Goal: Obtain resource: Obtain resource

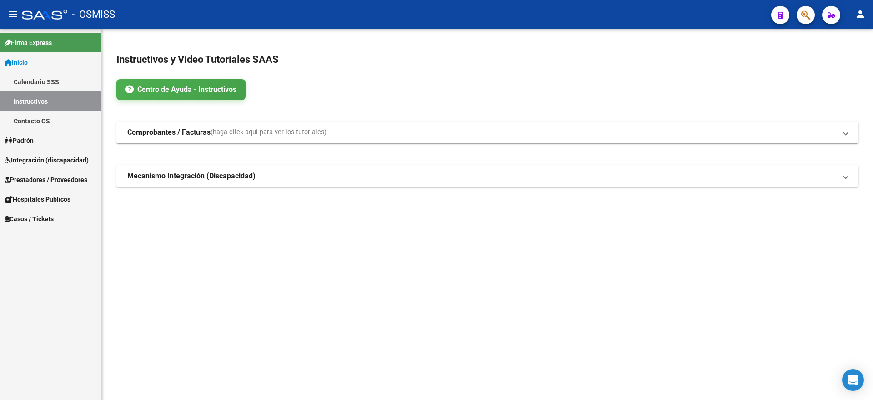
click at [55, 165] on span "Integración (discapacidad)" at bounding box center [47, 160] width 84 height 10
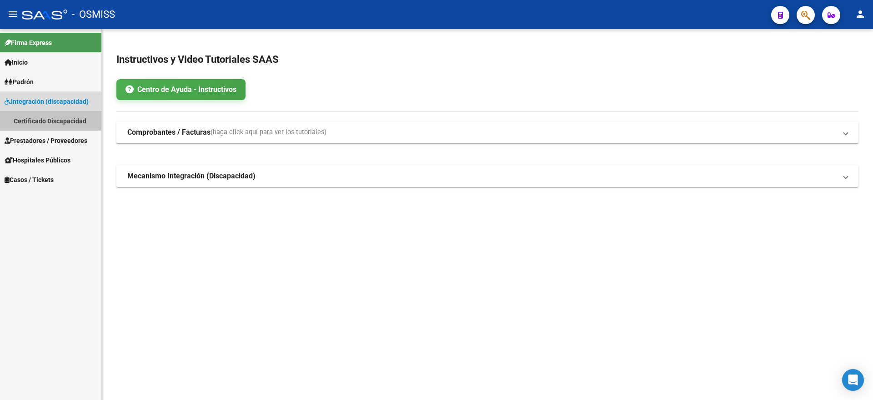
click at [72, 126] on link "Certificado Discapacidad" at bounding box center [50, 121] width 101 height 20
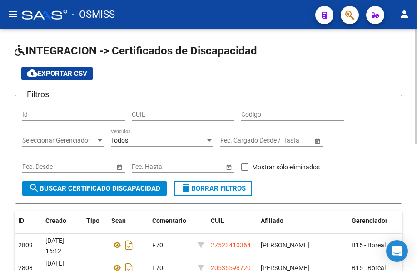
click at [374, 46] on h1 "INTEGRACION -> Certificados de Discapacidad" at bounding box center [209, 52] width 388 height 16
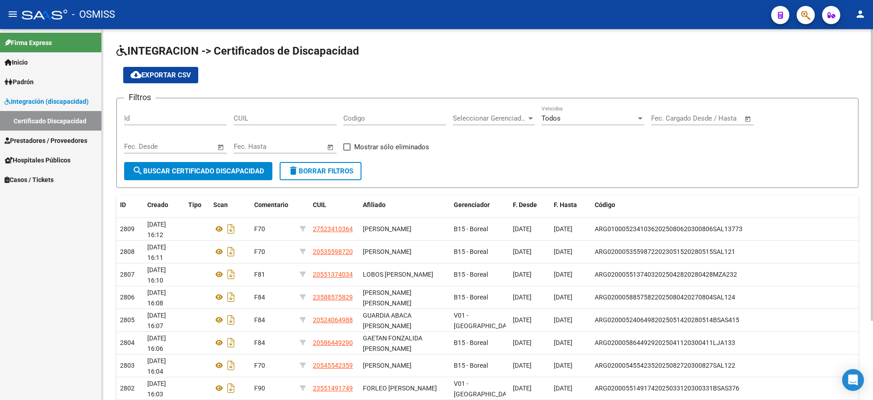
click at [266, 117] on input "CUIL" at bounding box center [285, 118] width 103 height 8
paste input "20-58592754-7"
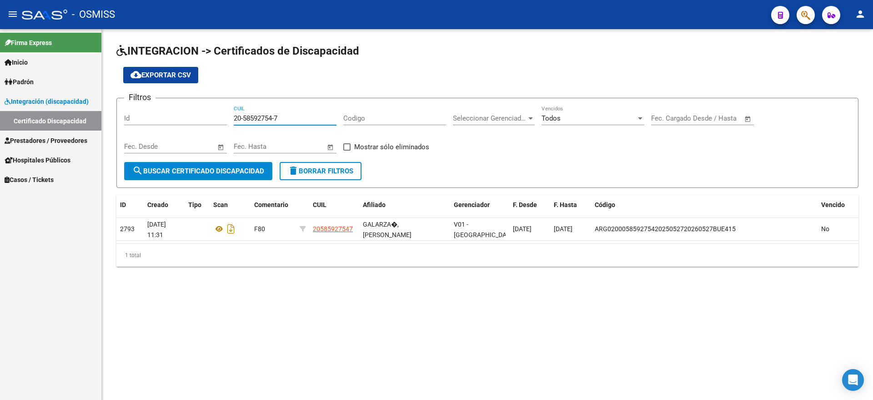
type input "20-58592754-7"
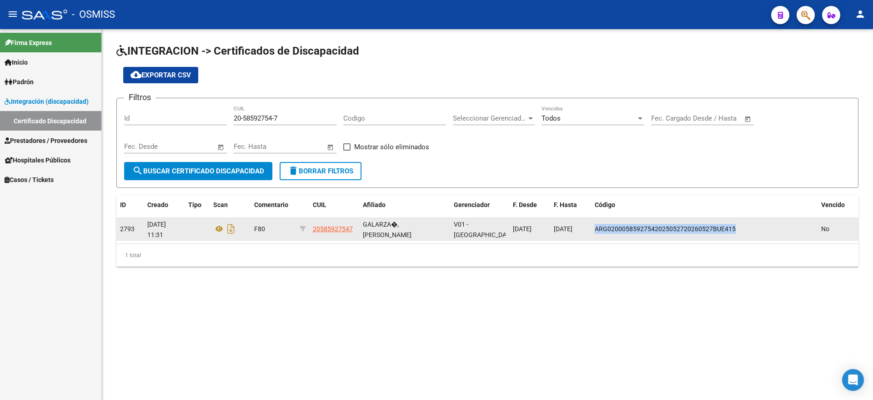
drag, startPoint x: 597, startPoint y: 230, endPoint x: 735, endPoint y: 231, distance: 138.7
click at [748, 231] on div "ARG02000585927542025052720260527BUE415" at bounding box center [704, 229] width 219 height 10
copy span "ARG02000585927542025052720260527BUE415"
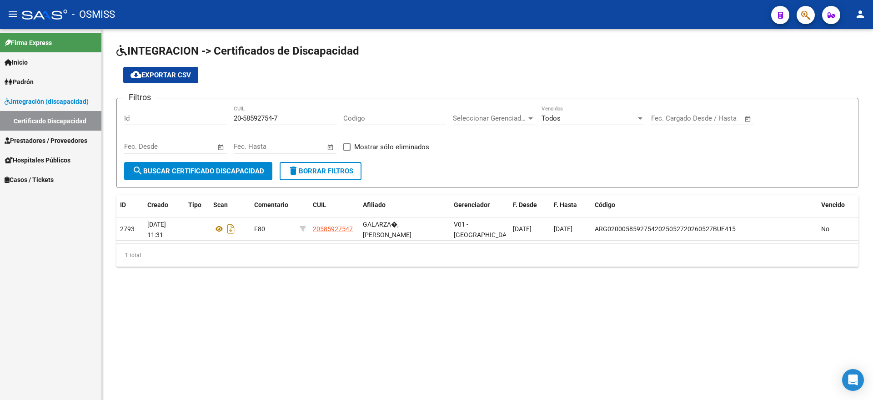
click at [417, 36] on div "INTEGRACION -> Certificados de Discapacidad cloud_download Exportar CSV Filtros…" at bounding box center [487, 162] width 771 height 266
drag, startPoint x: 235, startPoint y: 116, endPoint x: 317, endPoint y: 123, distance: 82.1
click at [317, 123] on div "20-58592754-7 CUIL" at bounding box center [285, 116] width 103 height 20
paste input "20-04294688-6"
type input "20-04294688-6"
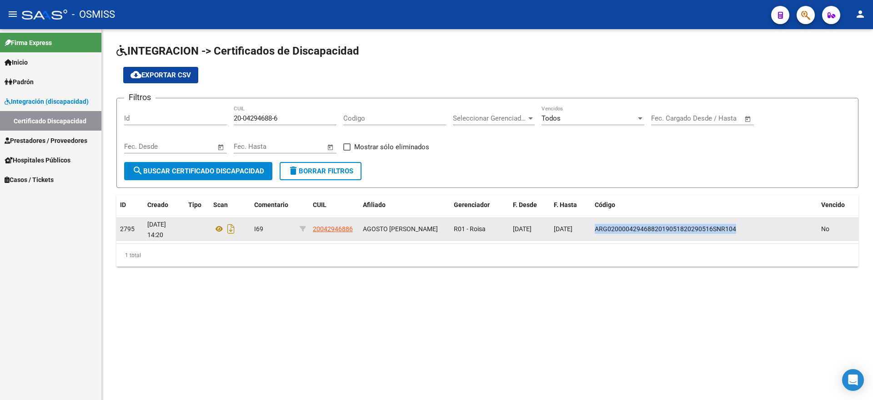
drag, startPoint x: 596, startPoint y: 226, endPoint x: 744, endPoint y: 226, distance: 147.3
click at [744, 226] on div "ARG02000042946882019051820290516SNR104" at bounding box center [704, 229] width 219 height 10
copy span "ARG02000042946882019051820290516SNR104"
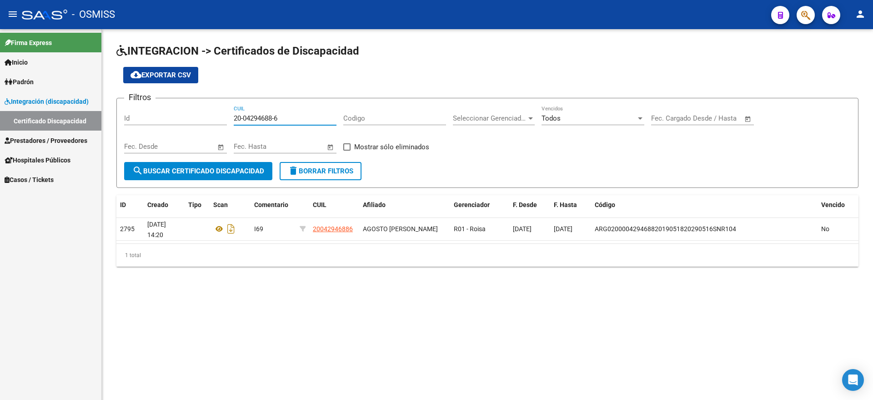
drag, startPoint x: 235, startPoint y: 116, endPoint x: 288, endPoint y: 119, distance: 53.3
click at [288, 119] on input "20-04294688-6" at bounding box center [285, 118] width 103 height 8
paste input "20-50786818-6"
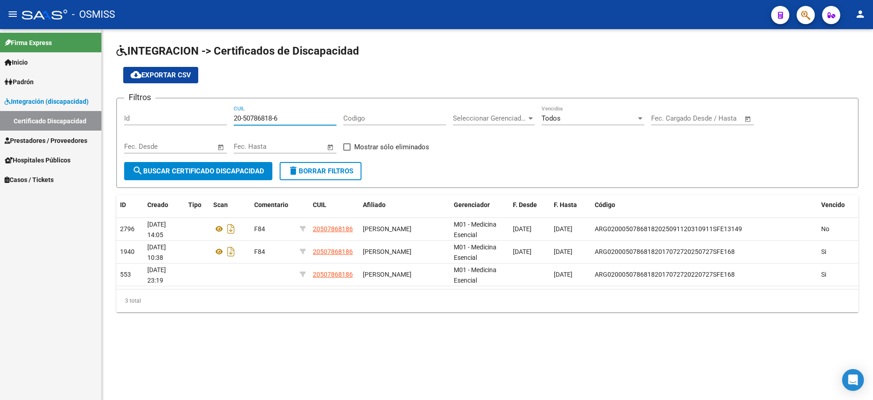
type input "20-50786818-6"
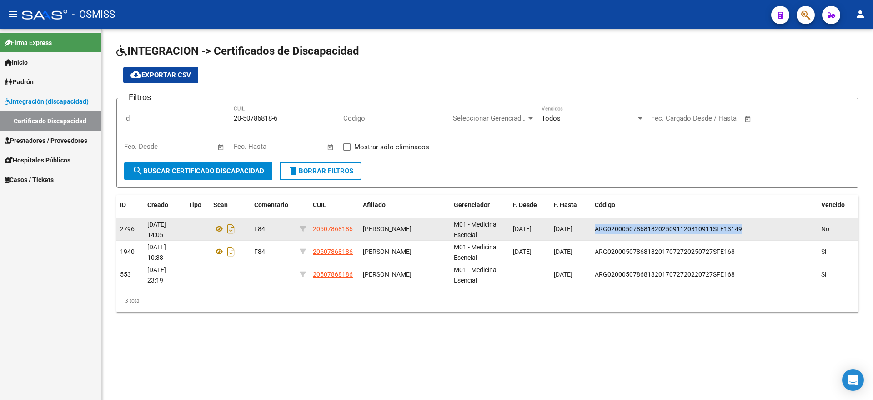
drag, startPoint x: 596, startPoint y: 228, endPoint x: 732, endPoint y: 230, distance: 136.4
click at [745, 221] on datatable-body-cell "ARG02000507868182025091120310911SFE13149" at bounding box center [704, 229] width 226 height 22
copy span "ARG02000507868182025091120310911SFE13149"
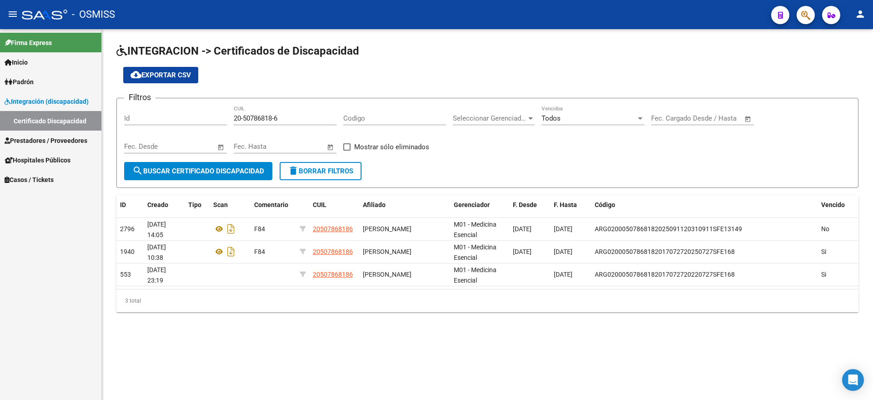
click at [605, 331] on div "INTEGRACION -> Certificados de Discapacidad cloud_download Exportar CSV Filtros…" at bounding box center [487, 185] width 771 height 312
drag, startPoint x: 235, startPoint y: 117, endPoint x: 286, endPoint y: 120, distance: 51.0
click at [286, 120] on input "20-50786818-6" at bounding box center [285, 118] width 103 height 8
paste input "20-70235222-4"
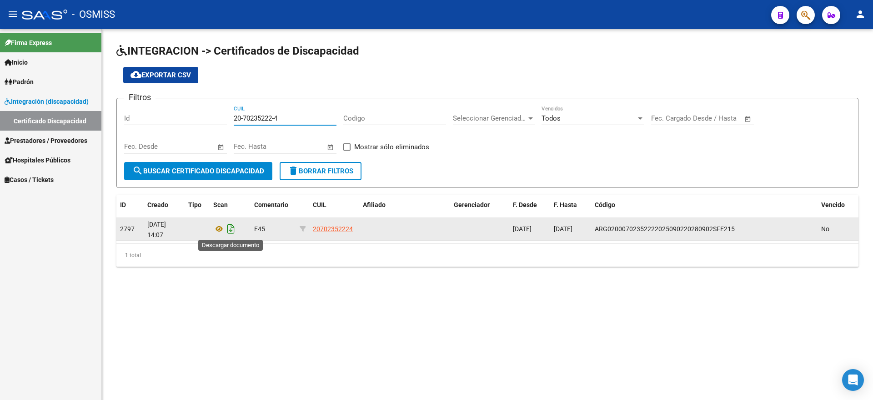
type input "20-70235222-4"
click at [231, 230] on icon "Descargar documento" at bounding box center [231, 228] width 12 height 15
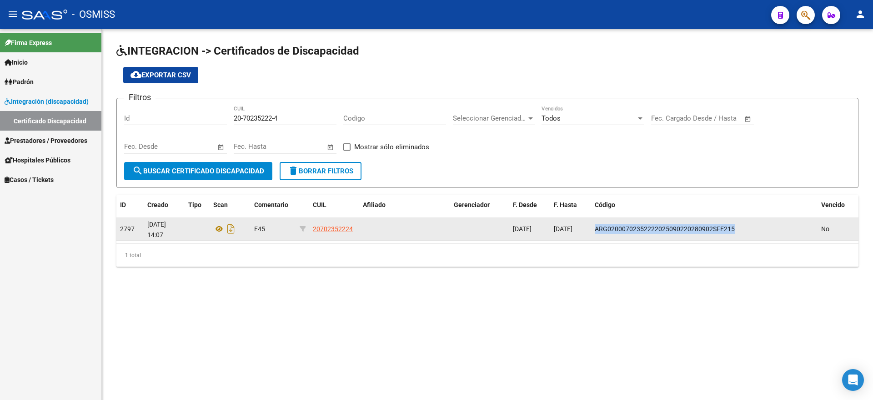
drag, startPoint x: 596, startPoint y: 230, endPoint x: 729, endPoint y: 232, distance: 132.4
click at [739, 232] on div "ARG02000702352222025090220280902SFE215" at bounding box center [704, 229] width 219 height 10
copy span "ARG02000702352222025090220280902SFE215"
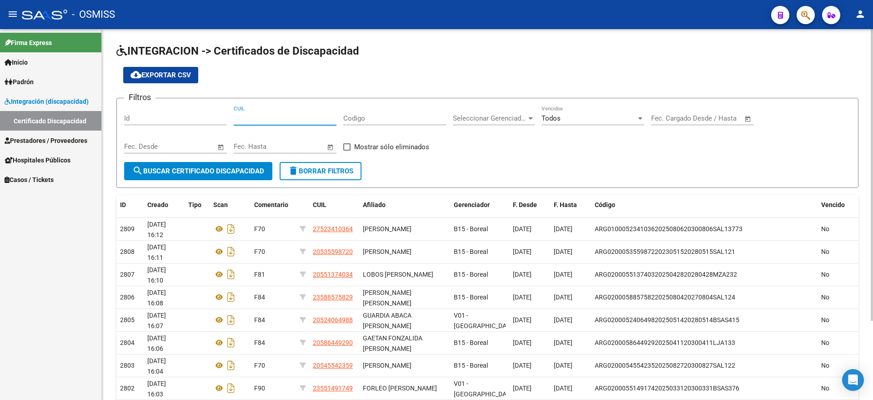
click at [256, 118] on input "CUIL" at bounding box center [285, 118] width 103 height 8
paste input "20-70235222-4"
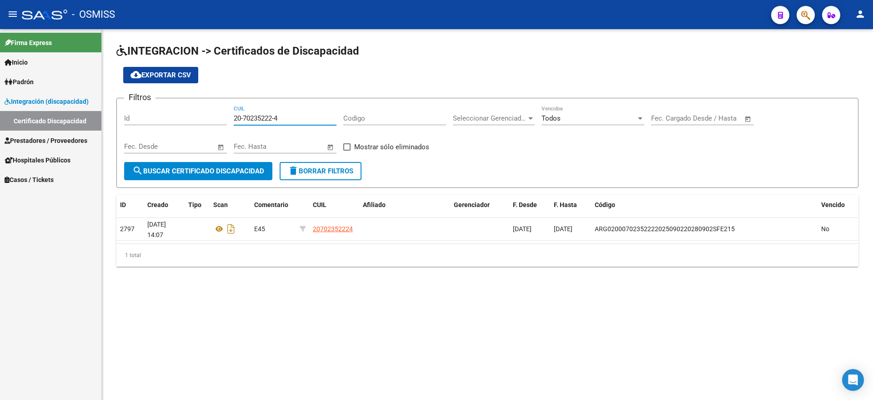
type input "20-70235222-4"
click at [241, 126] on div "20-70235222-4 CUIL" at bounding box center [285, 120] width 103 height 28
drag, startPoint x: 233, startPoint y: 116, endPoint x: 269, endPoint y: 116, distance: 35.9
click at [294, 116] on div "Filtros Id 20-70235222-4 CUIL Codigo Seleccionar Gerenciador Seleccionar Gerenc…" at bounding box center [487, 134] width 727 height 56
drag, startPoint x: 234, startPoint y: 119, endPoint x: 287, endPoint y: 120, distance: 53.2
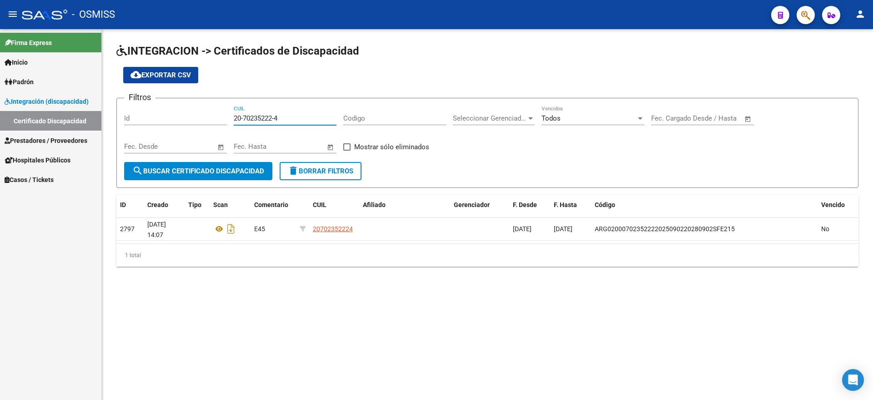
click at [287, 120] on input "20-70235222-4" at bounding box center [285, 118] width 103 height 8
paste input "27-25575969-3"
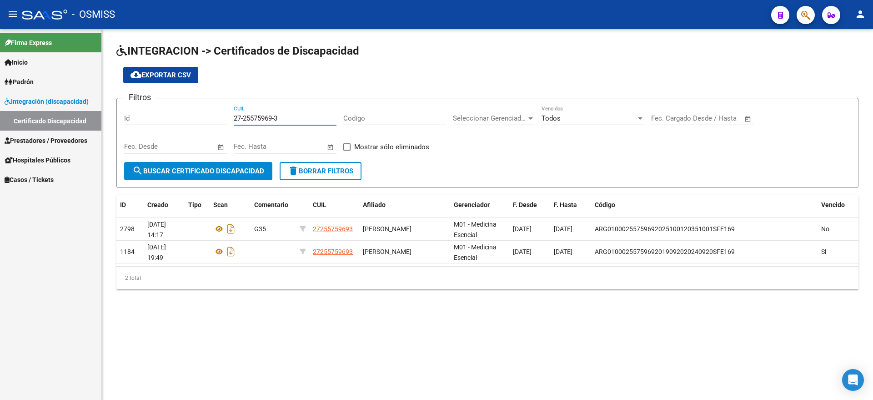
type input "27-25575969-3"
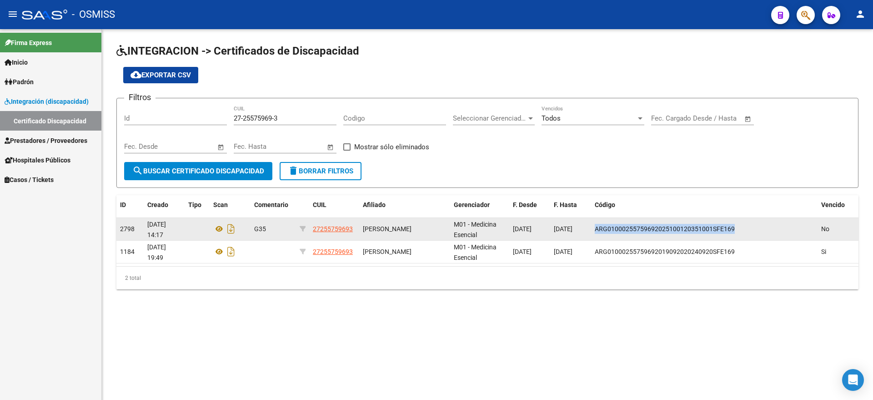
drag, startPoint x: 594, startPoint y: 227, endPoint x: 760, endPoint y: 235, distance: 166.1
click at [760, 235] on datatable-body-cell "ARG01000255759692025100120351001SFE169" at bounding box center [704, 229] width 226 height 22
copy span "ARG01000255759692025100120351001SFE169"
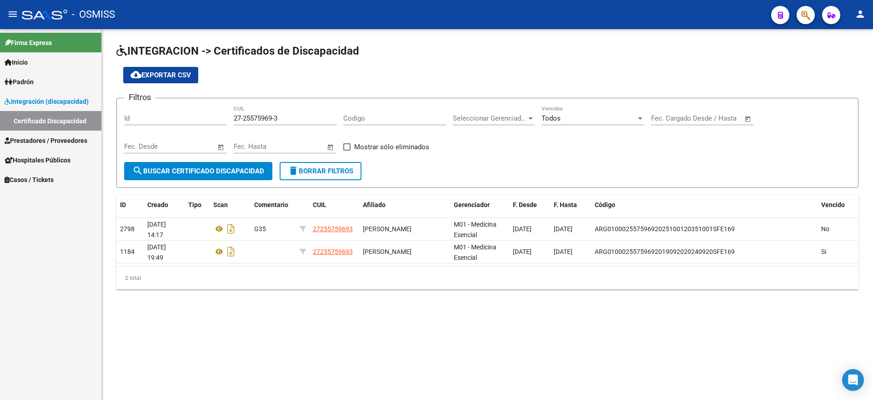
click at [233, 117] on div "Filtros Id 27-25575969-3 CUIL Codigo Seleccionar Gerenciador Seleccionar Gerenc…" at bounding box center [487, 134] width 727 height 56
drag, startPoint x: 235, startPoint y: 118, endPoint x: 297, endPoint y: 120, distance: 62.3
click at [297, 120] on input "27-25575969-3" at bounding box center [285, 118] width 103 height 8
paste input "20-57593951-2"
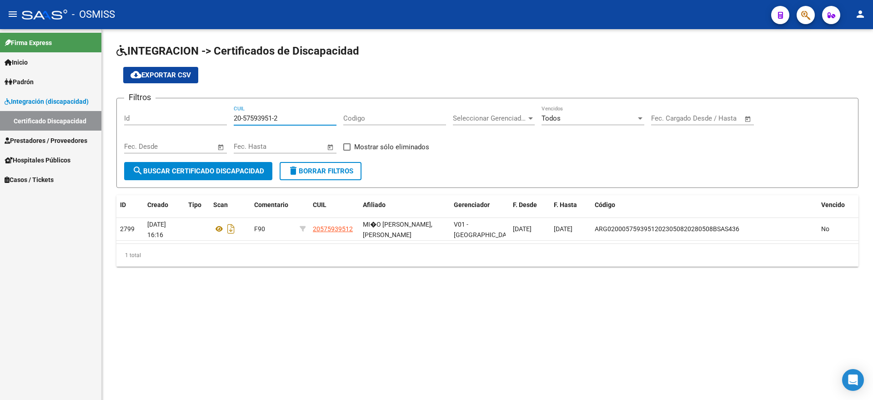
type input "20-57593951-2"
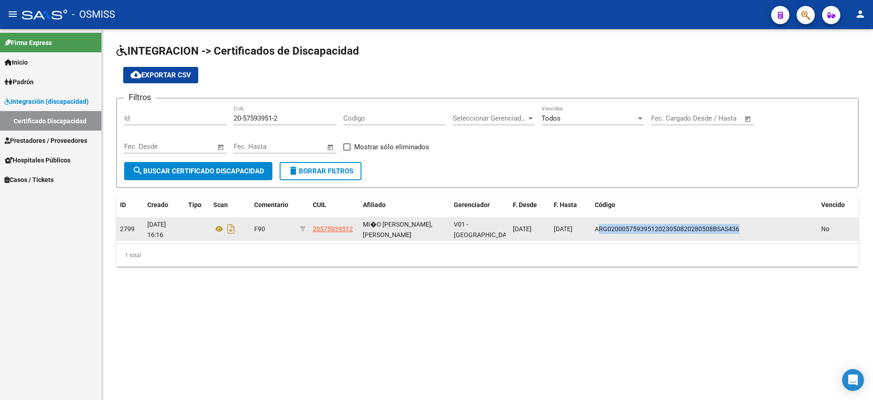
drag, startPoint x: 597, startPoint y: 229, endPoint x: 747, endPoint y: 228, distance: 150.1
click at [749, 228] on div "ARG02000575939512023050820280508BSAS436" at bounding box center [704, 229] width 219 height 10
drag, startPoint x: 596, startPoint y: 226, endPoint x: 727, endPoint y: 226, distance: 131.4
click at [746, 226] on div "ARG02000575939512023050820280508BSAS436" at bounding box center [704, 229] width 219 height 10
copy span "ARG02000575939512023050820280508BSAS436"
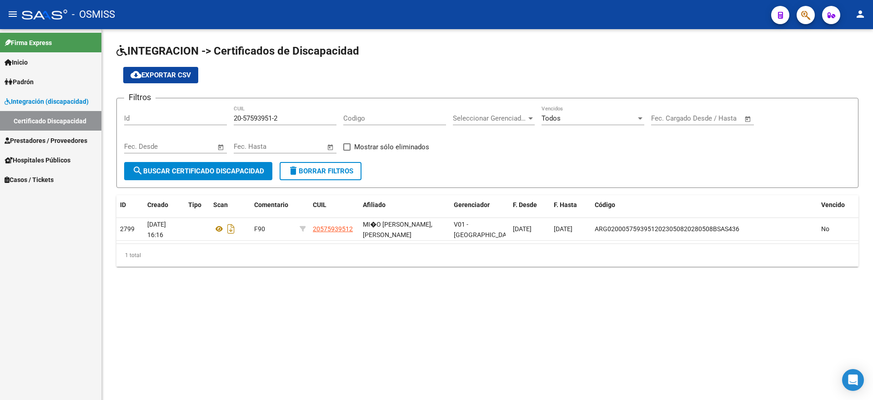
click at [458, 274] on div "INTEGRACION -> Certificados de Discapacidad cloud_download Exportar CSV Filtros…" at bounding box center [487, 162] width 771 height 266
click at [233, 117] on div "Filtros Id 20-57593951-2 CUIL Codigo Seleccionar Gerenciador Seleccionar Gerenc…" at bounding box center [487, 134] width 727 height 56
drag, startPoint x: 236, startPoint y: 117, endPoint x: 299, endPoint y: 117, distance: 63.7
click at [299, 117] on input "20-57593951-2" at bounding box center [285, 118] width 103 height 8
paste input "27-54990119-6"
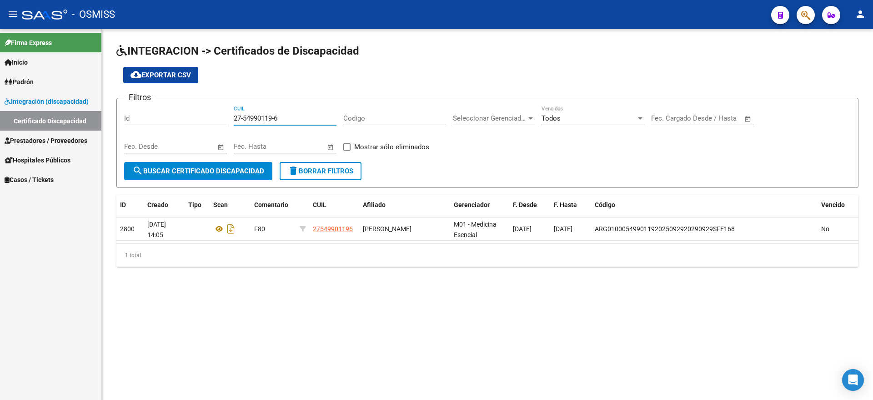
type input "27-54990119-6"
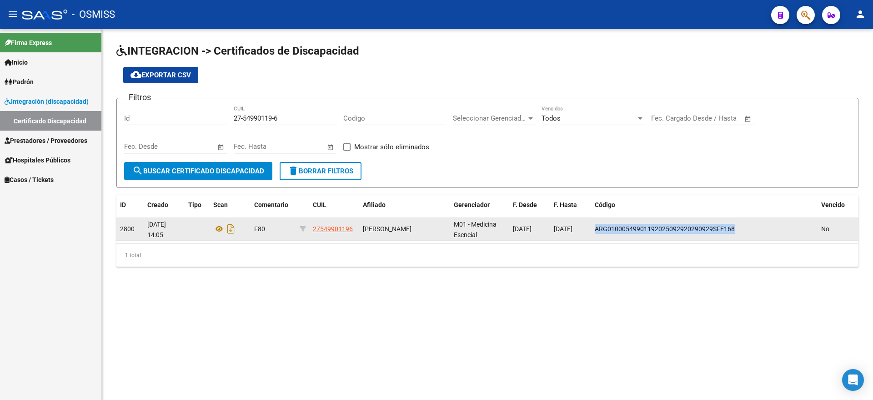
drag, startPoint x: 595, startPoint y: 229, endPoint x: 744, endPoint y: 230, distance: 149.2
click at [744, 230] on div "ARG01000549901192025092920290929SFE168" at bounding box center [704, 229] width 219 height 10
copy span "ARG01000549901192025092920290929SFE168"
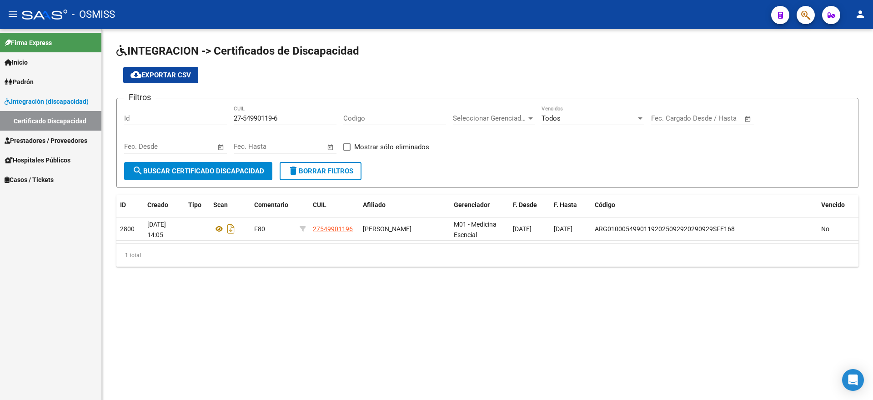
click at [176, 317] on mat-sidenav-content "INTEGRACION -> Certificados de Discapacidad cloud_download Exportar CSV Filtros…" at bounding box center [487, 214] width 771 height 371
drag, startPoint x: 235, startPoint y: 117, endPoint x: 361, endPoint y: 116, distance: 126.4
click at [361, 116] on div "Filtros Id 27-54990119-6 CUIL Codigo Seleccionar Gerenciador Seleccionar Gerenc…" at bounding box center [487, 134] width 727 height 56
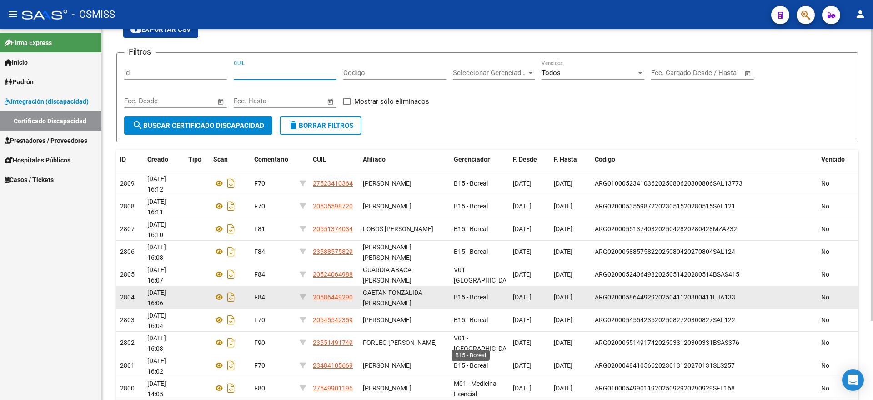
scroll to position [91, 0]
